Goal: Task Accomplishment & Management: Manage account settings

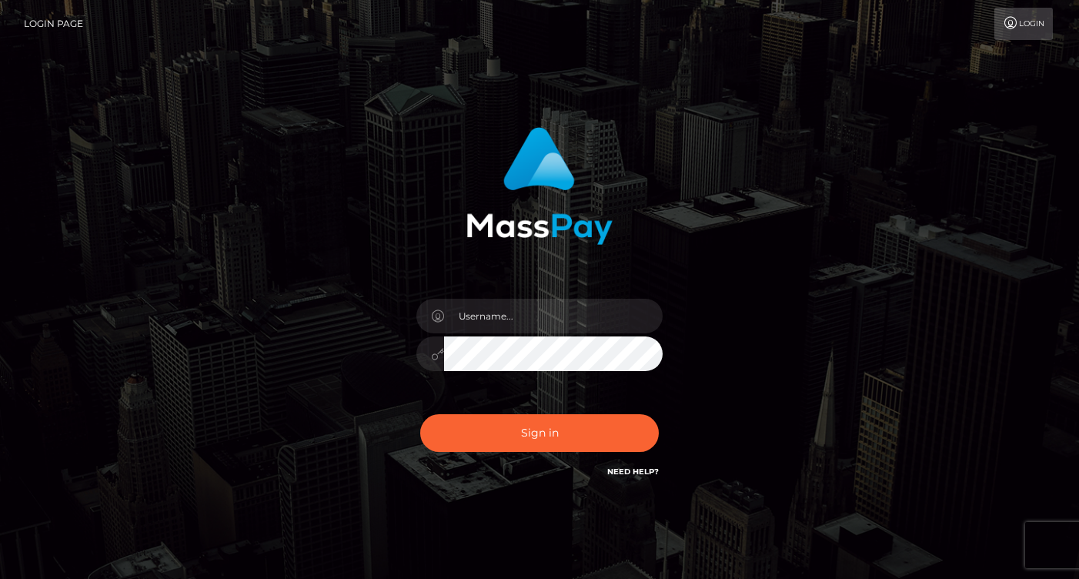
click at [486, 323] on input "text" at bounding box center [553, 316] width 219 height 35
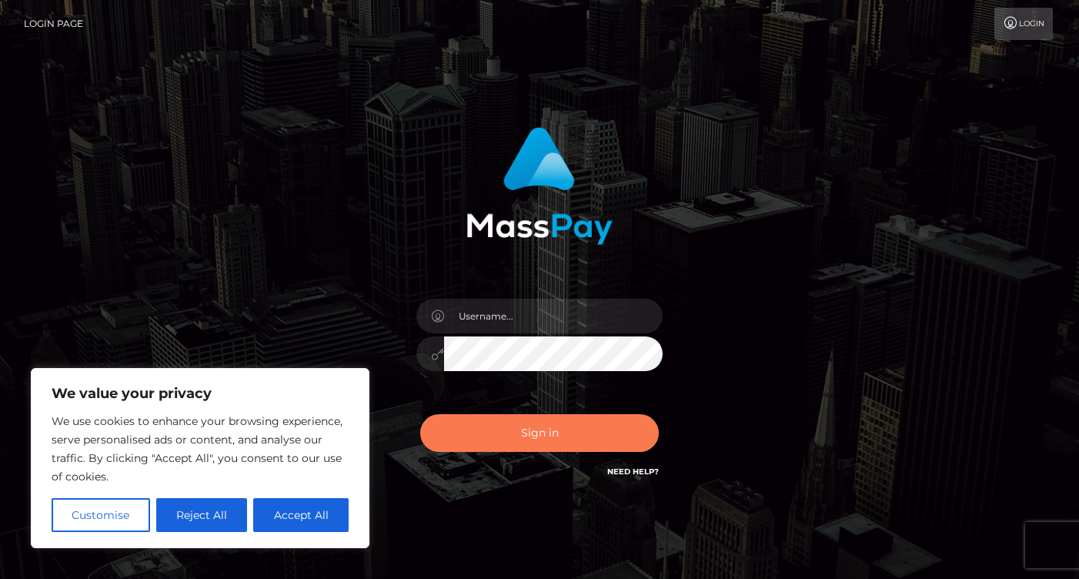
click at [536, 434] on button "Sign in" at bounding box center [539, 433] width 239 height 38
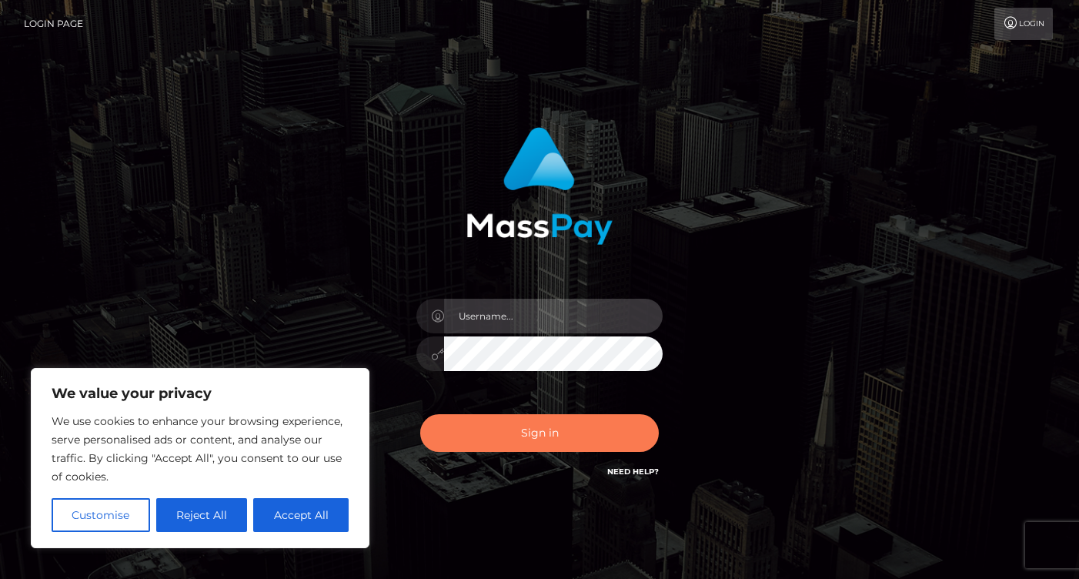
type input "a.chariot.of.silk@proton.me"
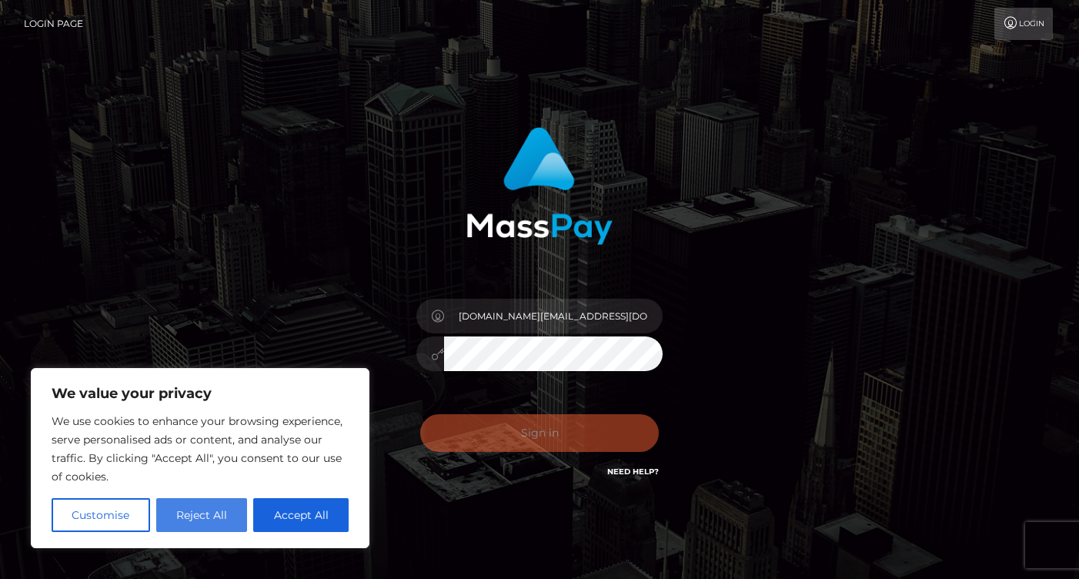
click at [179, 518] on button "Reject All" at bounding box center [202, 515] width 92 height 34
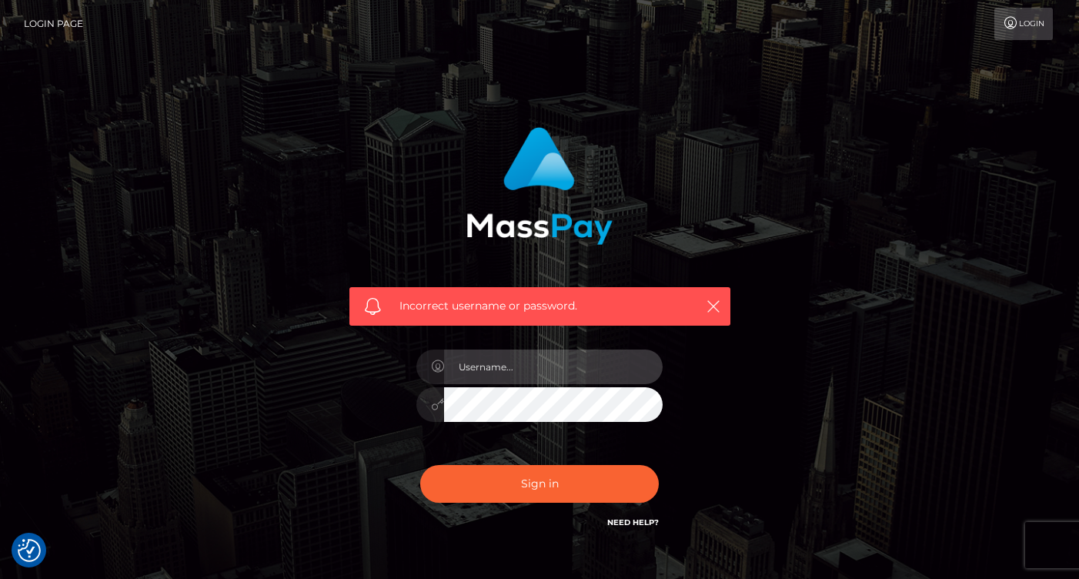
click at [507, 369] on input "text" at bounding box center [553, 367] width 219 height 35
type input "[DOMAIN_NAME][EMAIL_ADDRESS][DOMAIN_NAME]"
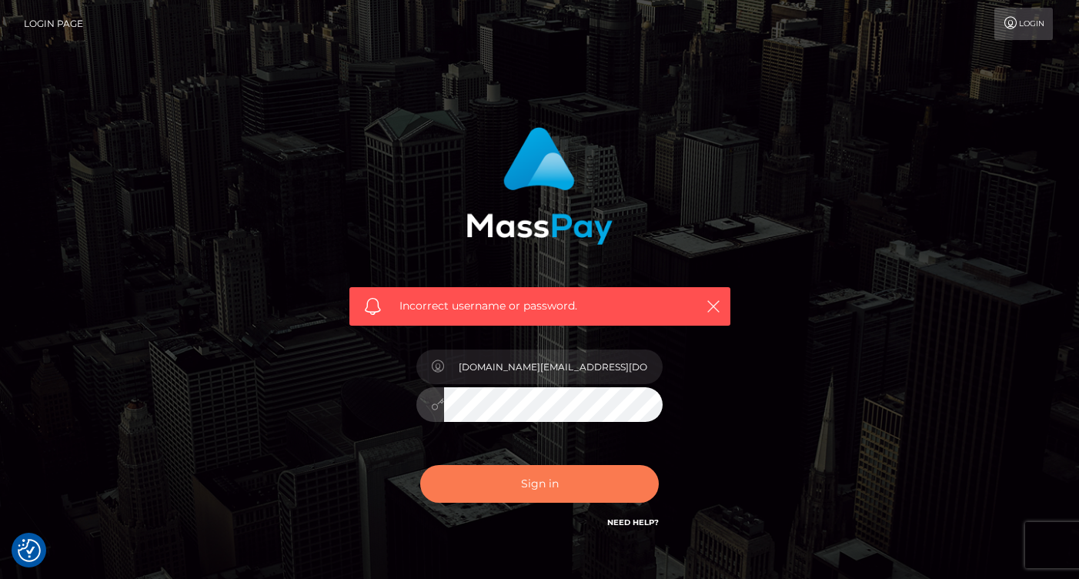
click at [540, 480] on button "Sign in" at bounding box center [539, 484] width 239 height 38
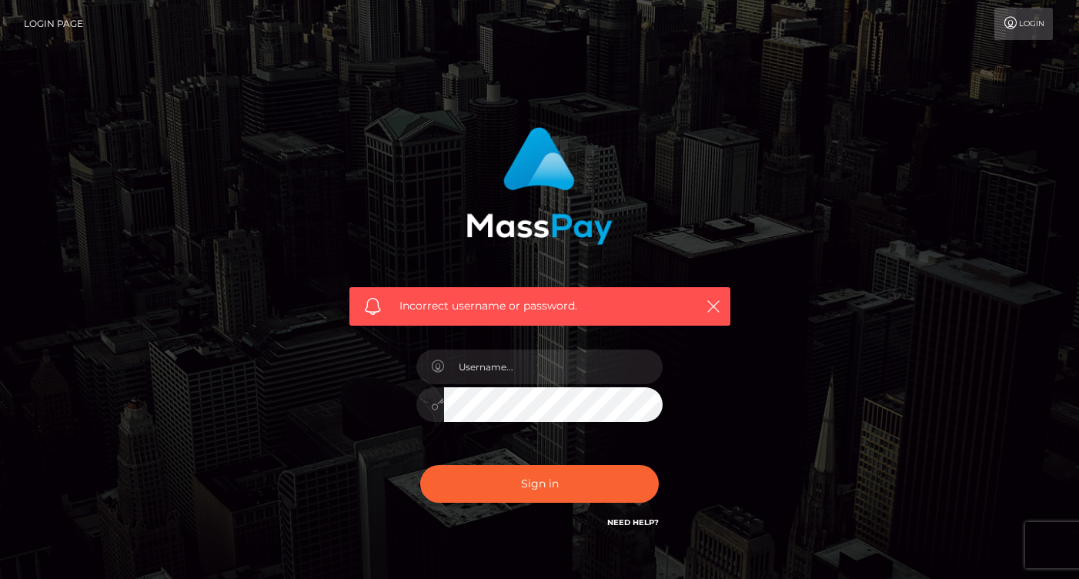
click at [1025, 28] on link "Login" at bounding box center [1024, 24] width 59 height 32
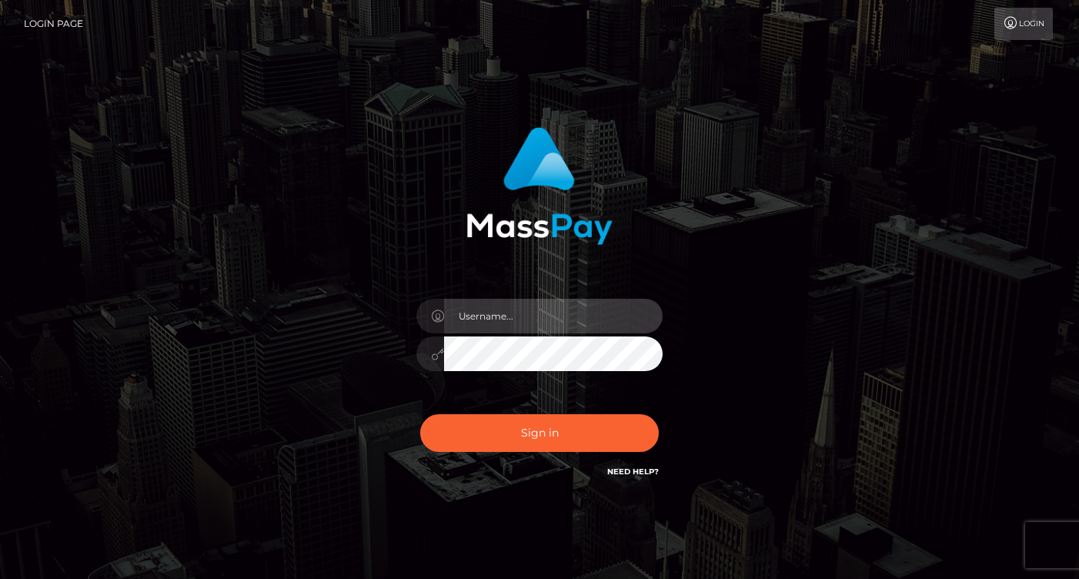
click at [481, 316] on input "text" at bounding box center [553, 316] width 219 height 35
type input "a.chariot.of.silk@proton.me"
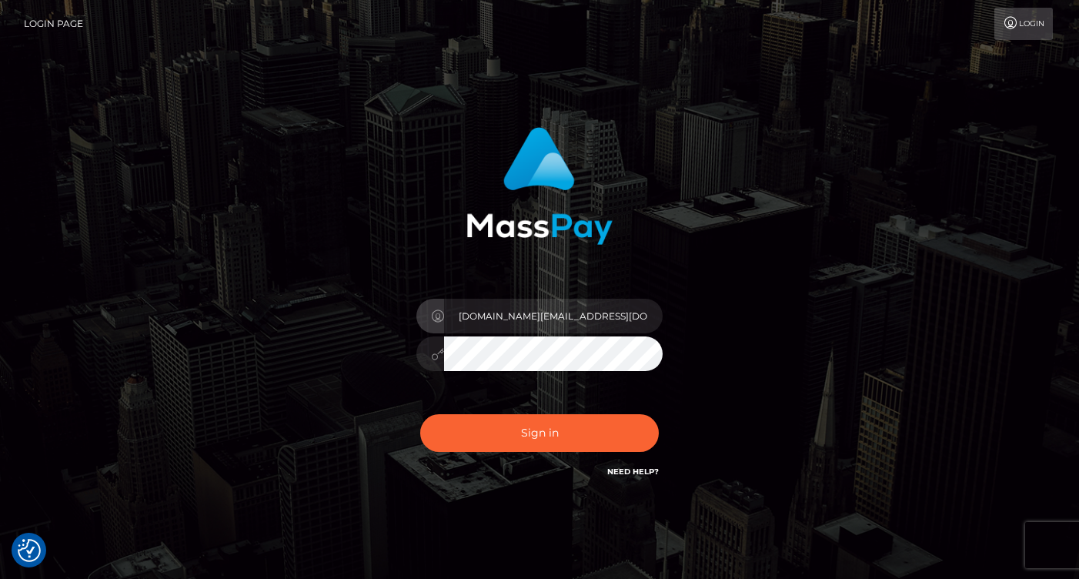
click at [436, 355] on icon at bounding box center [437, 354] width 13 height 12
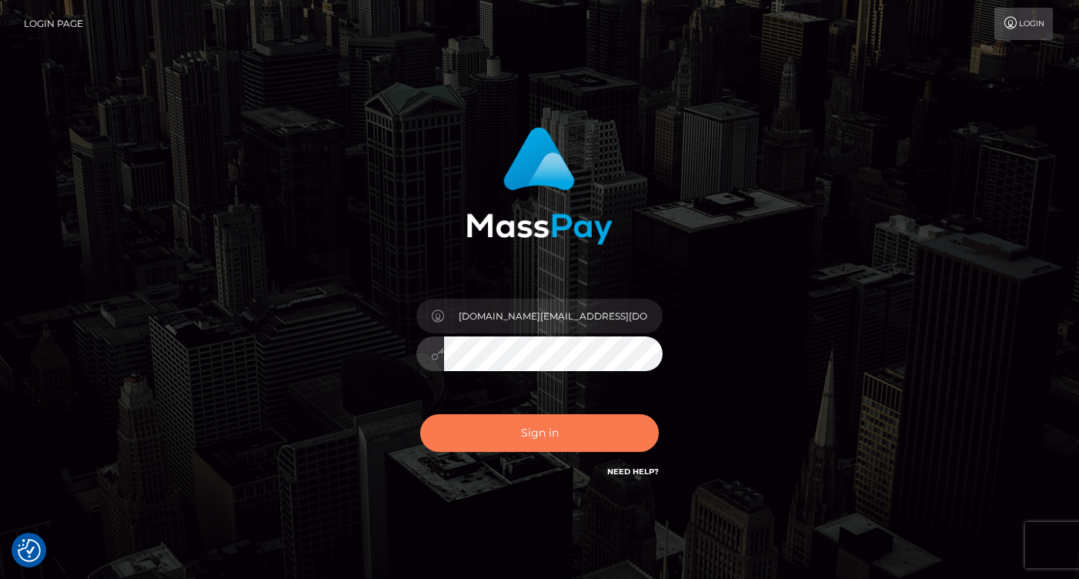
click at [549, 434] on button "Sign in" at bounding box center [539, 433] width 239 height 38
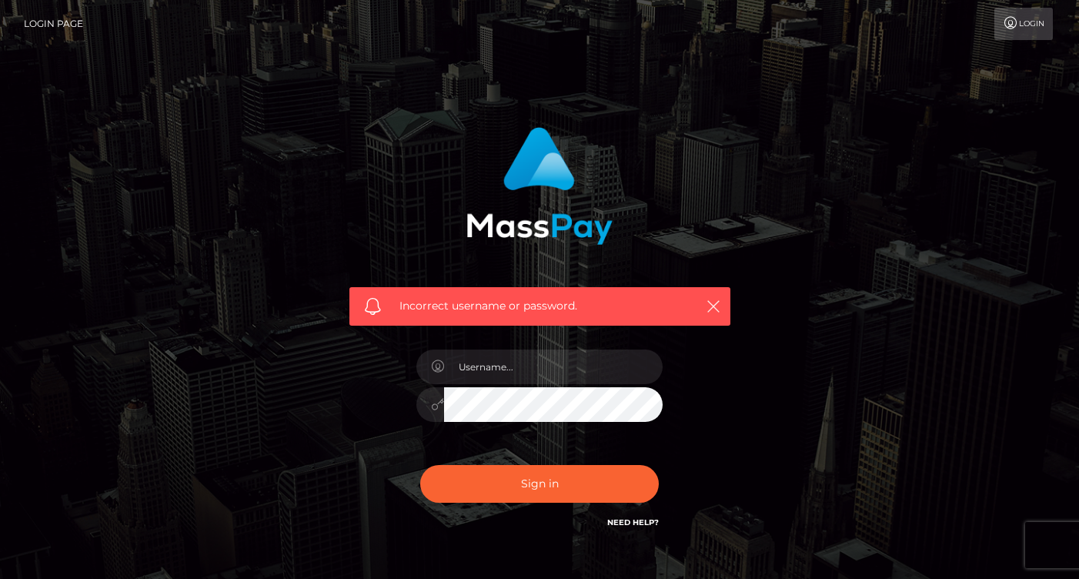
click at [651, 520] on link "Need Help?" at bounding box center [633, 522] width 52 height 10
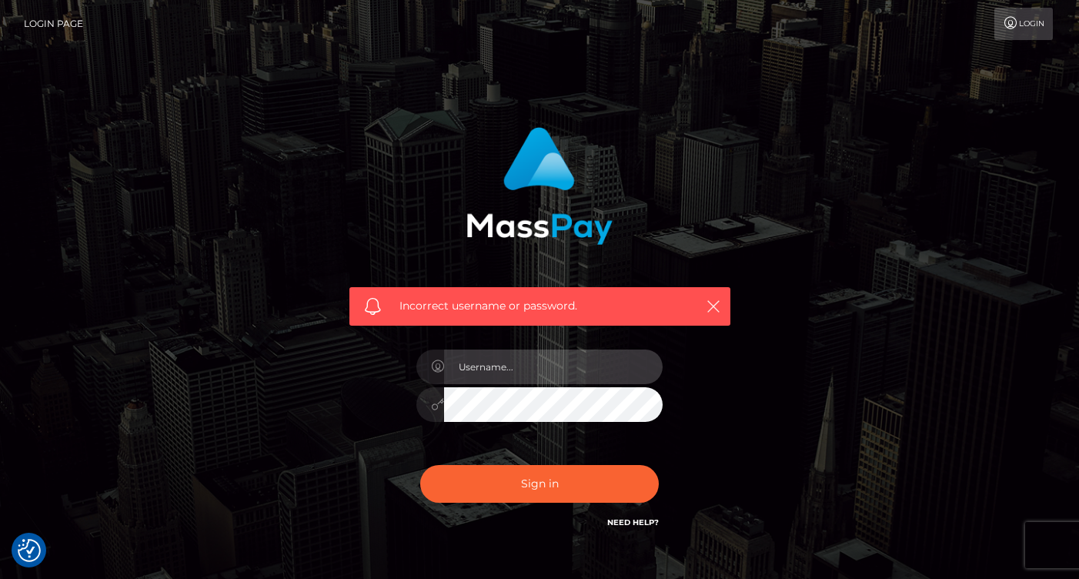
click at [482, 366] on input "text" at bounding box center [553, 367] width 219 height 35
type input "a.chariot.of.silk@proton.me"
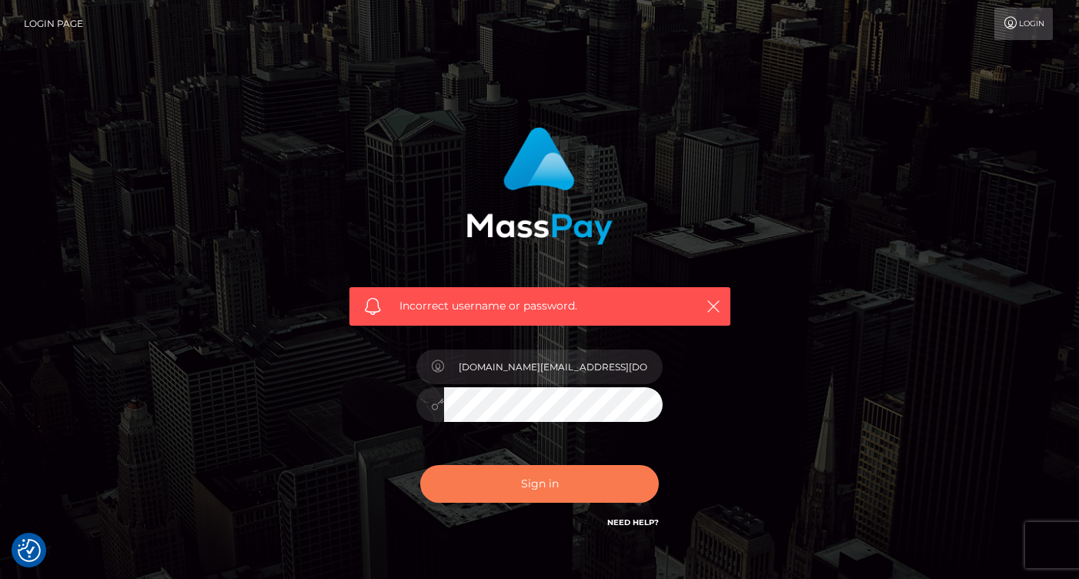
click at [541, 474] on button "Sign in" at bounding box center [539, 484] width 239 height 38
